Goal: Task Accomplishment & Management: Manage account settings

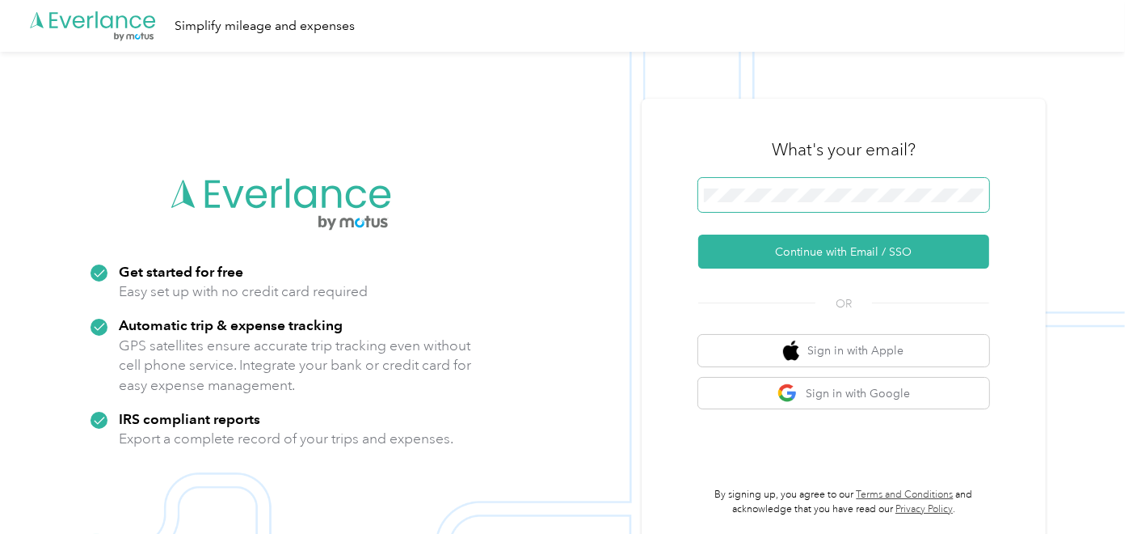
click at [849, 183] on span at bounding box center [843, 195] width 291 height 34
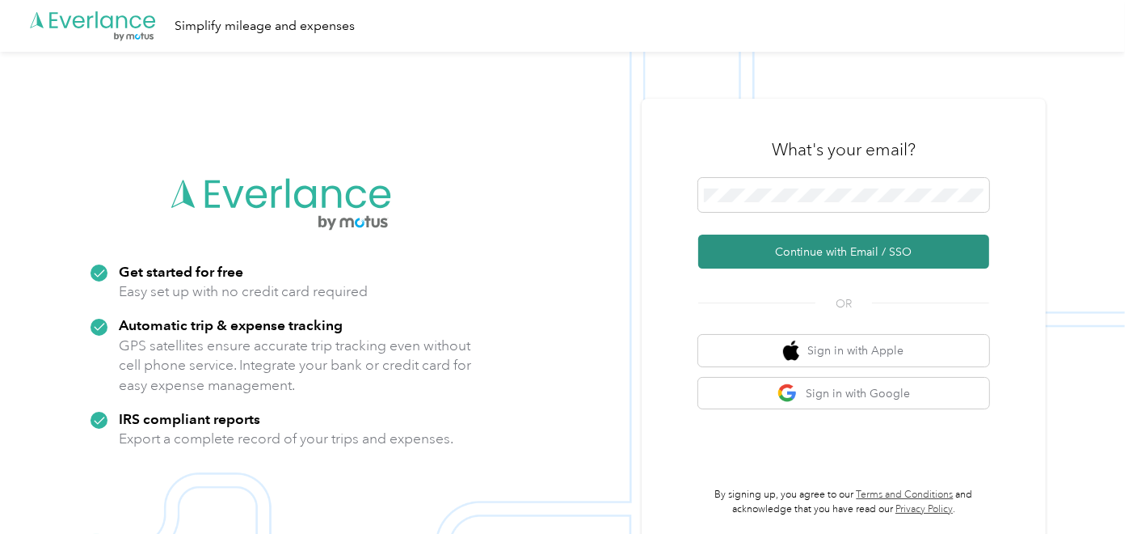
click at [807, 256] on button "Continue with Email / SSO" at bounding box center [843, 251] width 291 height 34
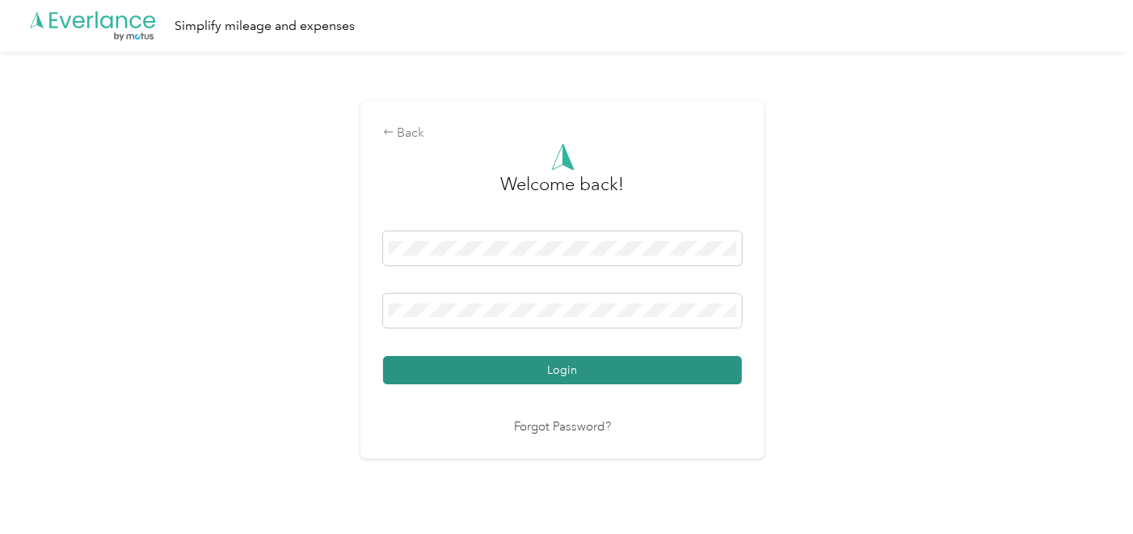
click at [497, 371] on button "Login" at bounding box center [562, 370] width 359 height 28
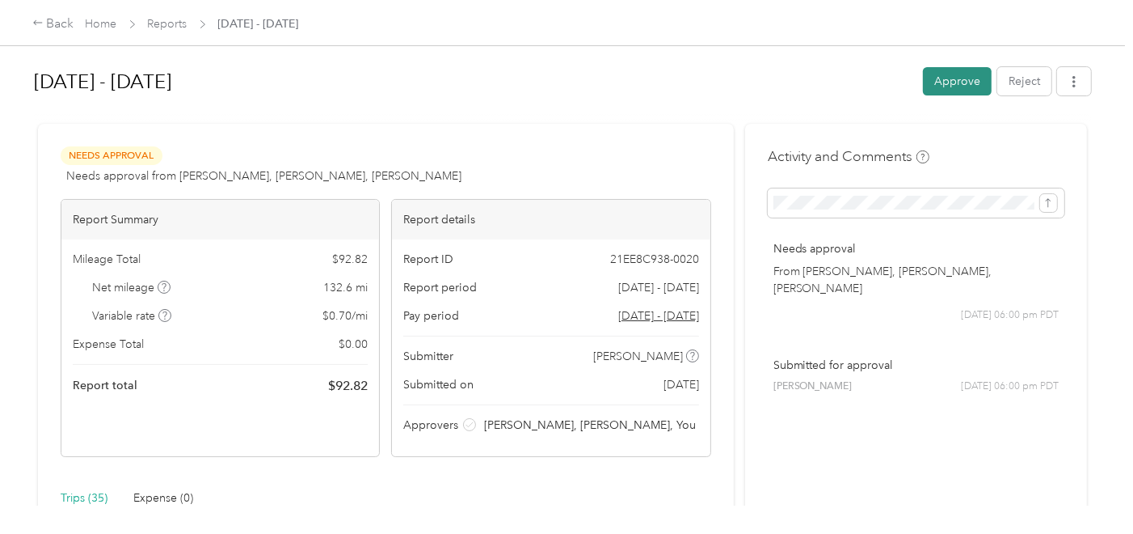
click at [953, 82] on button "Approve" at bounding box center [957, 81] width 69 height 28
